Goal: Transaction & Acquisition: Purchase product/service

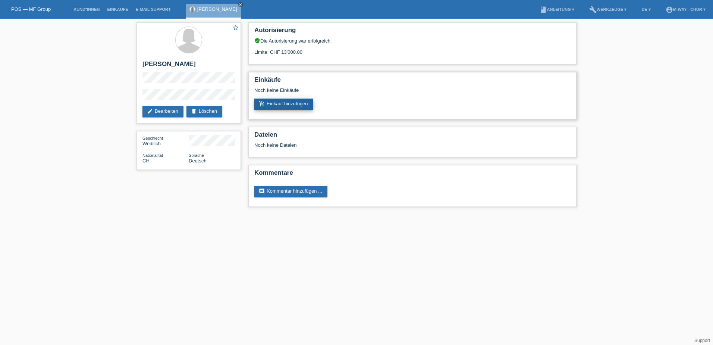
click at [295, 103] on link "add_shopping_cart Einkauf hinzufügen" at bounding box center [283, 103] width 59 height 11
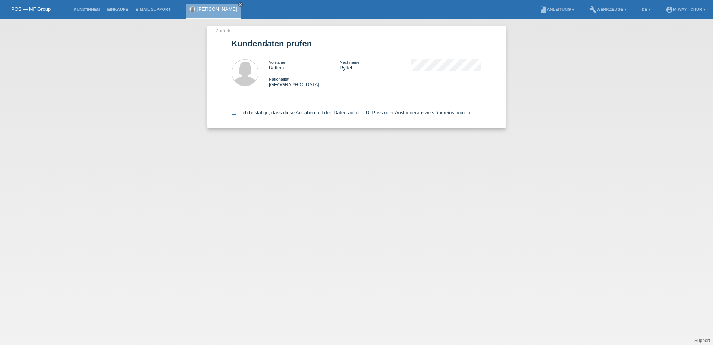
click at [233, 112] on icon at bounding box center [234, 112] width 5 height 5
click at [233, 112] on input "Ich bestätige, dass diese Angaben mit den Daten auf der ID, Pass oder Ausländer…" at bounding box center [234, 112] width 5 height 5
checkbox input "true"
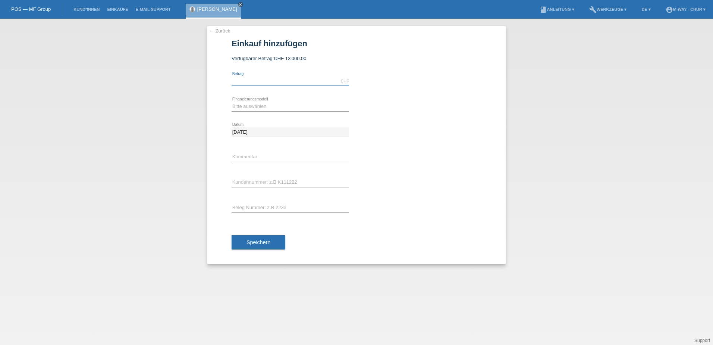
click at [270, 82] on input "text" at bounding box center [290, 80] width 117 height 9
type input "3874.00"
click at [250, 104] on select "Bitte auswählen Fixe Raten Kauf auf Rechnung mit Teilzahlungsoption" at bounding box center [290, 106] width 117 height 9
select select "77"
click at [232, 102] on select "Bitte auswählen Fixe Raten Kauf auf Rechnung mit Teilzahlungsoption" at bounding box center [290, 106] width 117 height 9
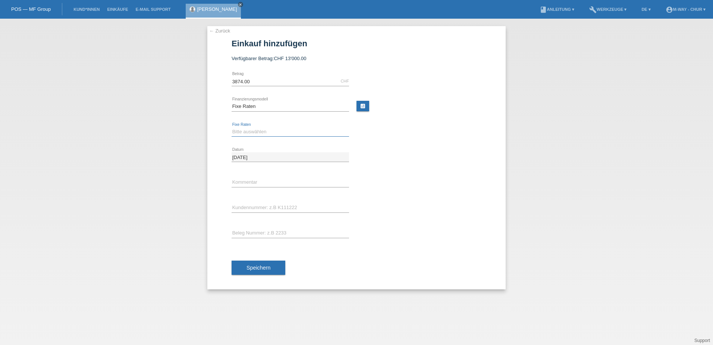
click at [247, 134] on select "Bitte auswählen 4 Raten 5 Raten 6 Raten 7 Raten 8 Raten 9 Raten 10 Raten 11 Rat…" at bounding box center [290, 131] width 117 height 9
select select "202"
click at [232, 127] on select "Bitte auswählen 4 Raten 5 Raten 6 Raten 7 Raten 8 Raten 9 Raten 10 Raten 11 Rat…" at bounding box center [290, 131] width 117 height 9
click at [261, 182] on input "text" at bounding box center [290, 182] width 117 height 9
click at [270, 206] on input "text" at bounding box center [290, 207] width 117 height 9
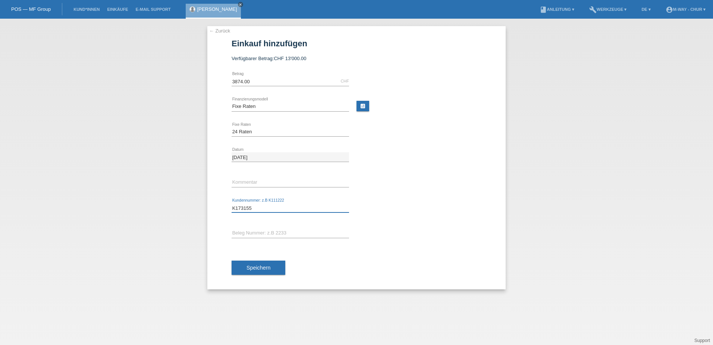
type input "K173155"
click at [257, 229] on input "text" at bounding box center [290, 232] width 117 height 9
type input "31383"
click at [266, 264] on span "Speichern" at bounding box center [259, 267] width 24 height 6
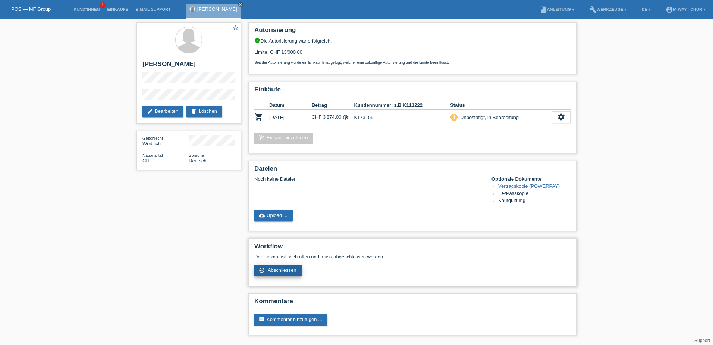
click at [288, 270] on span "Abschliessen" at bounding box center [282, 270] width 29 height 6
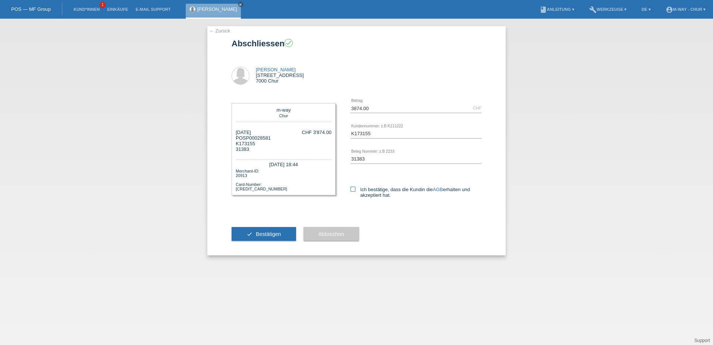
click at [353, 188] on icon at bounding box center [353, 188] width 5 height 5
click at [353, 188] on input "Ich bestätige, dass die Kundin die AGB erhalten und akzeptiert hat." at bounding box center [353, 188] width 5 height 5
checkbox input "true"
click at [263, 234] on span "Bestätigen" at bounding box center [268, 234] width 25 height 6
